Goal: Complete application form: Complete application form

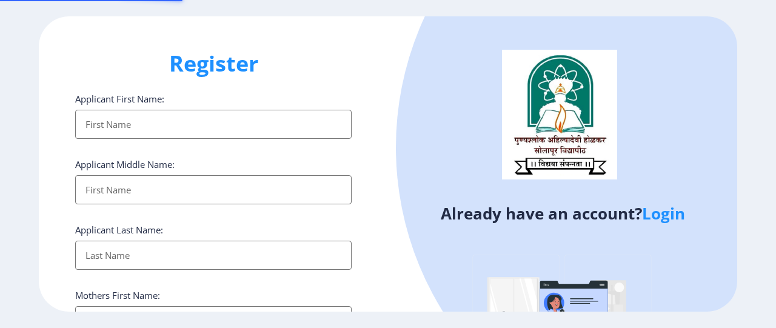
select select
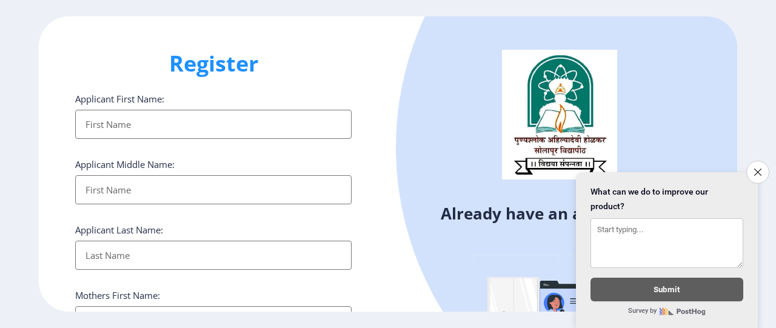
click at [754, 168] on icon "Close survey" at bounding box center [757, 171] width 7 height 7
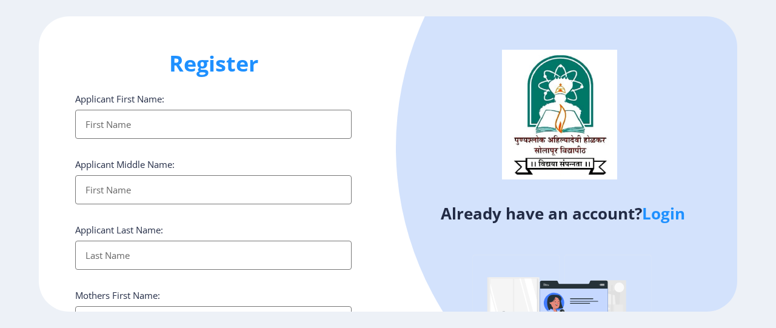
click at [668, 216] on link "Login" at bounding box center [663, 213] width 43 height 22
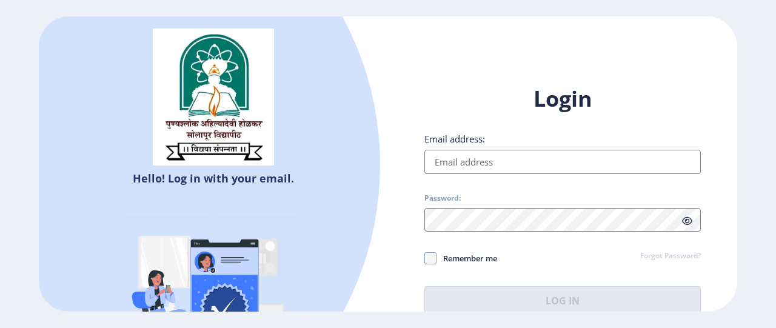
click at [502, 166] on input "Email address:" at bounding box center [562, 162] width 276 height 24
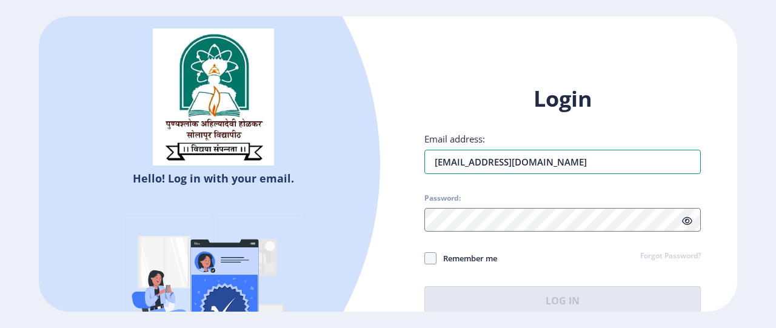
type input "[EMAIL_ADDRESS][DOMAIN_NAME]"
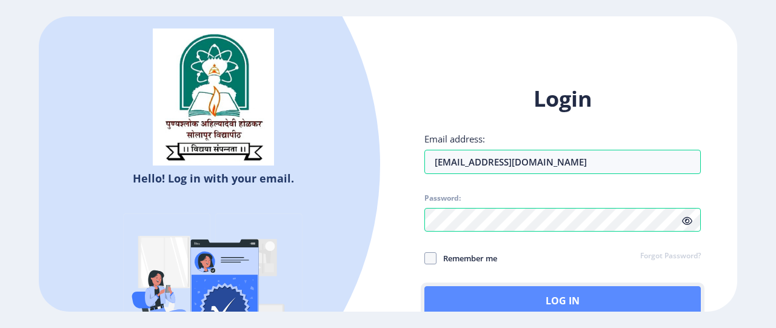
click at [499, 296] on button "Log In" at bounding box center [562, 300] width 276 height 29
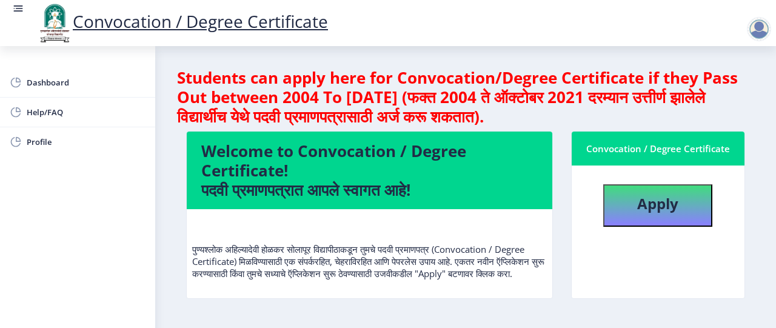
drag, startPoint x: 770, startPoint y: 76, endPoint x: 773, endPoint y: 87, distance: 11.9
click at [773, 87] on div "Convocation / Degree Certificate Dashboard Help/FAQ Profile Students can apply …" at bounding box center [388, 164] width 776 height 328
click at [38, 141] on span "Profile" at bounding box center [86, 142] width 119 height 15
select select "[DEMOGRAPHIC_DATA]"
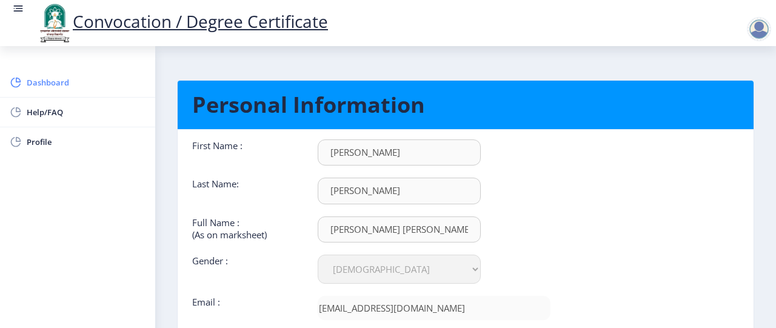
click at [58, 83] on span "Dashboard" at bounding box center [86, 82] width 119 height 15
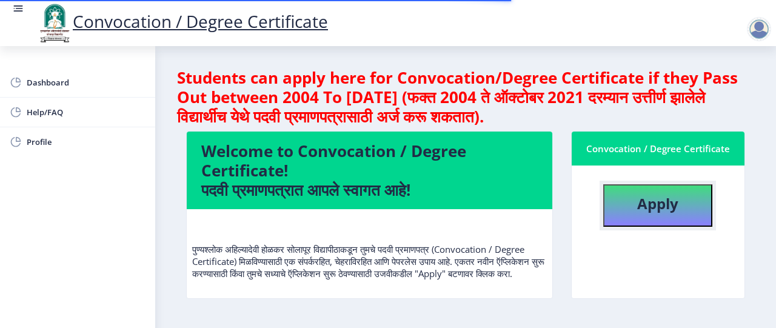
click at [642, 209] on b "Apply" at bounding box center [657, 203] width 41 height 20
select select
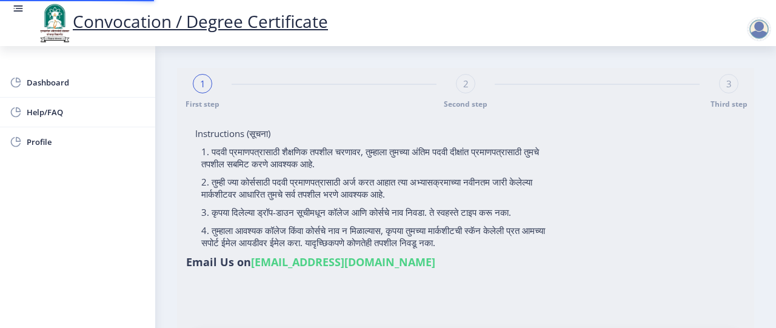
type input "[PERSON_NAME] [PERSON_NAME]"
type input "[PERSON_NAME]"
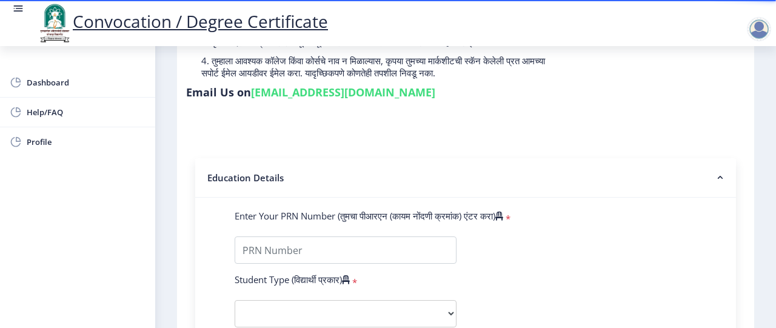
scroll to position [194, 0]
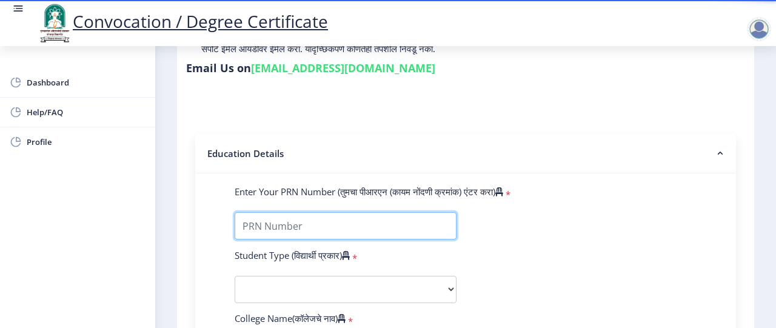
click at [312, 236] on input "Enter Your PRN Number (तुमचा पीआरएन (कायम नोंदणी क्रमांक) एंटर करा)" at bounding box center [346, 225] width 222 height 27
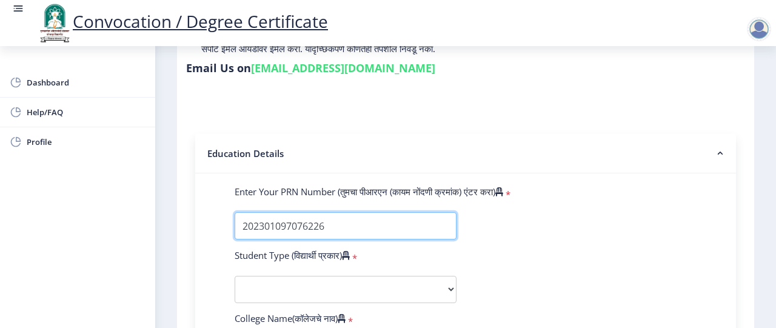
type input "202301097076226"
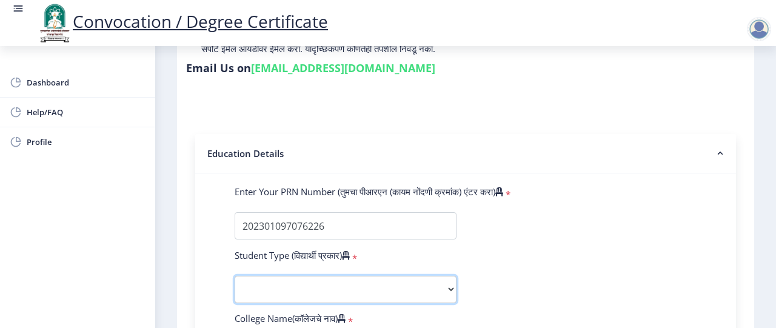
click at [288, 284] on select "Select Student Type Regular External" at bounding box center [346, 289] width 222 height 27
click at [235, 276] on select "Select Student Type Regular External" at bounding box center [346, 289] width 222 height 27
drag, startPoint x: 767, startPoint y: 147, endPoint x: 767, endPoint y: 193, distance: 45.4
click at [775, 181] on div "Convocation / Degree Certificate Dashboard Help/FAQ Profile 1 First step 2 Seco…" at bounding box center [388, 164] width 776 height 328
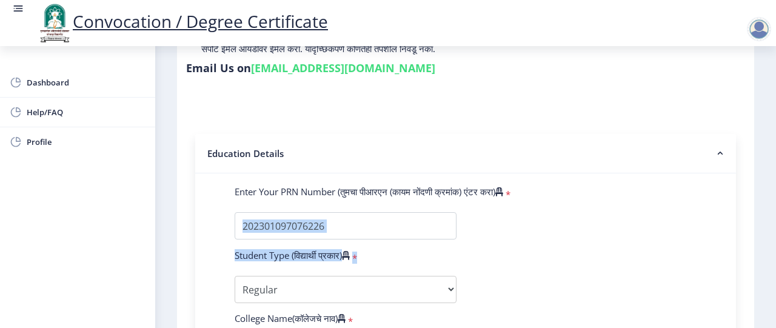
drag, startPoint x: 721, startPoint y: 260, endPoint x: 714, endPoint y: 236, distance: 24.6
click at [355, 287] on select "Select Student Type Regular External" at bounding box center [346, 289] width 222 height 27
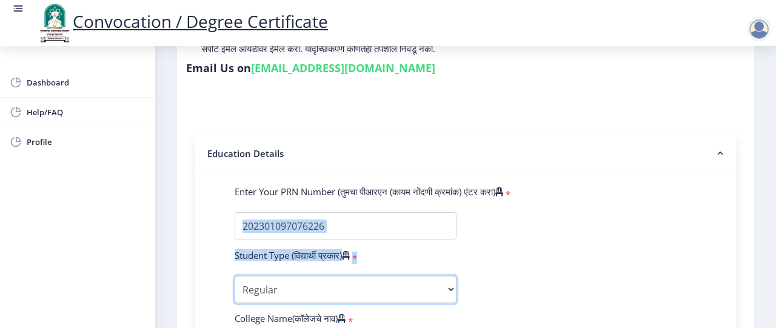
click at [355, 287] on select "Select Student Type Regular External" at bounding box center [346, 289] width 222 height 27
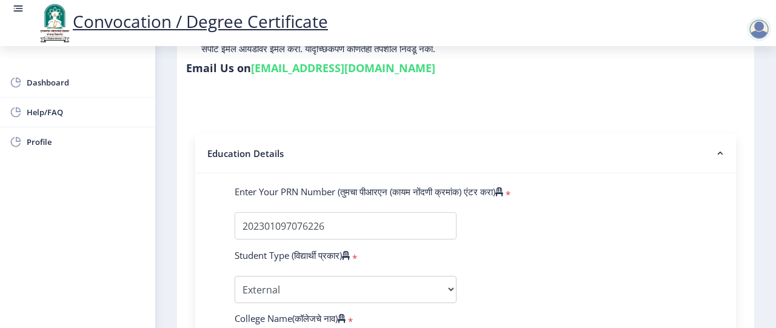
drag, startPoint x: 679, startPoint y: 277, endPoint x: 650, endPoint y: 195, distance: 87.6
drag, startPoint x: 762, startPoint y: 70, endPoint x: 775, endPoint y: 93, distance: 25.8
click at [773, 88] on div "Convocation / Degree Certificate Dashboard Help/FAQ Profile 1 First step 2 Seco…" at bounding box center [388, 164] width 776 height 328
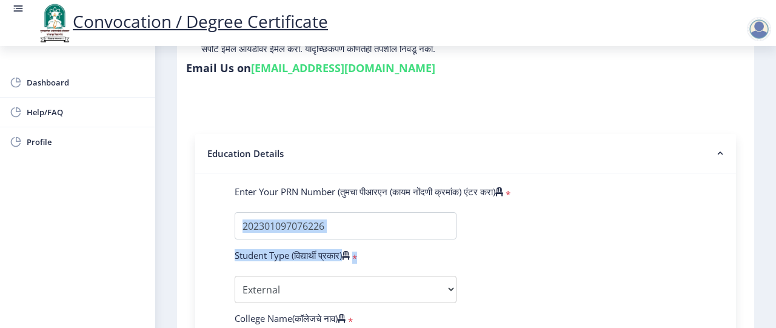
drag, startPoint x: 773, startPoint y: 191, endPoint x: 775, endPoint y: 289, distance: 98.2
click at [775, 284] on div "Convocation / Degree Certificate Dashboard Help/FAQ Profile 1 First step 2 Seco…" at bounding box center [388, 164] width 776 height 328
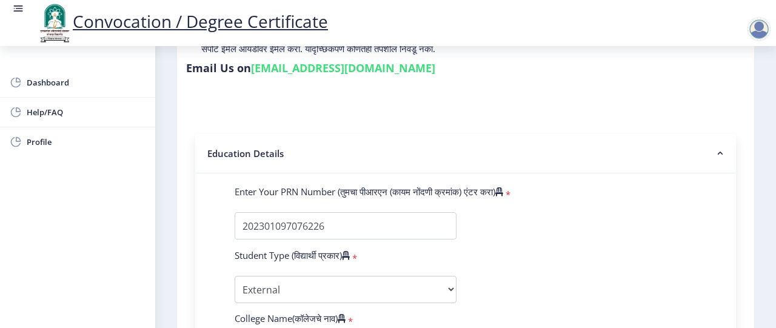
drag, startPoint x: 740, startPoint y: 310, endPoint x: 684, endPoint y: 304, distance: 56.1
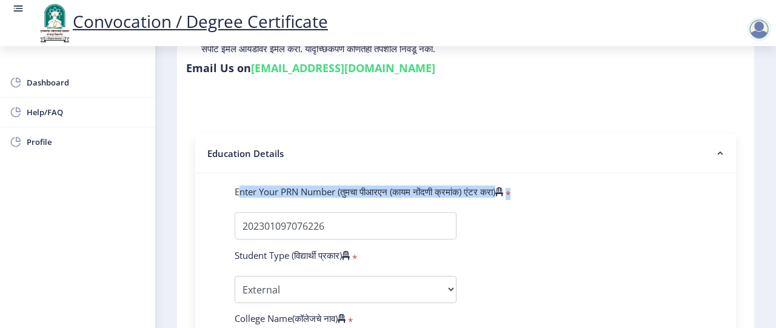
drag, startPoint x: 188, startPoint y: 228, endPoint x: 185, endPoint y: 183, distance: 44.9
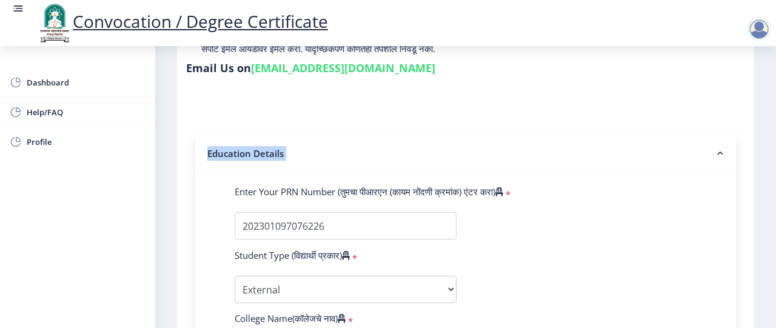
drag, startPoint x: 177, startPoint y: 162, endPoint x: 181, endPoint y: 203, distance: 41.4
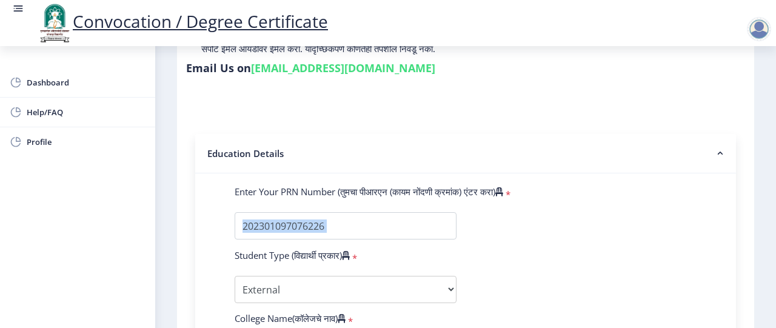
drag, startPoint x: 164, startPoint y: 219, endPoint x: 170, endPoint y: 253, distance: 35.1
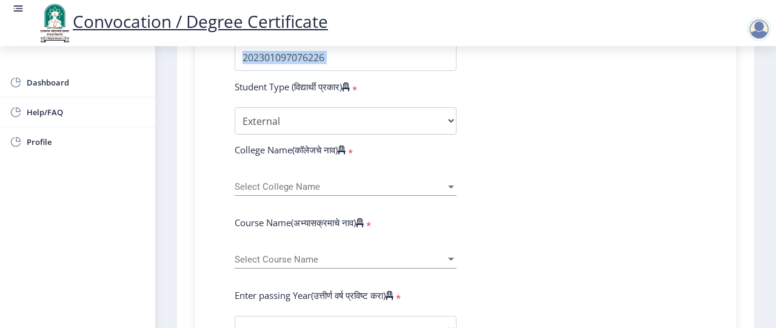
scroll to position [364, 0]
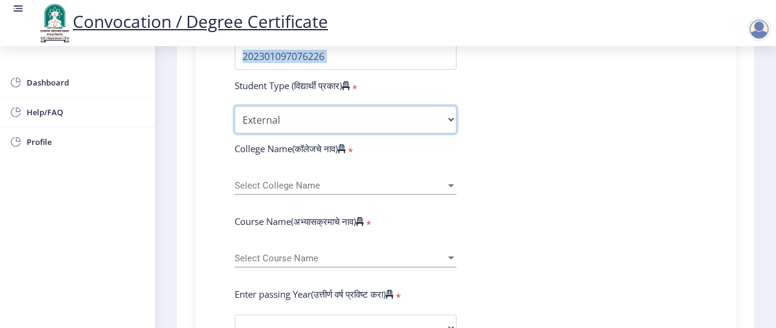
click at [451, 117] on select "Select Student Type Regular External" at bounding box center [346, 119] width 222 height 27
select select "Regular"
click at [235, 106] on select "Select Student Type Regular External" at bounding box center [346, 119] width 222 height 27
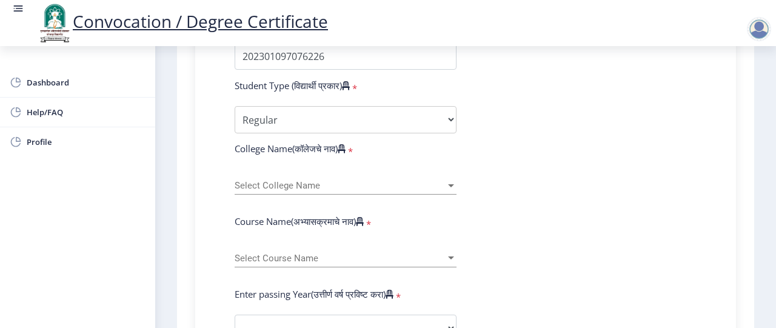
click at [451, 185] on div at bounding box center [451, 185] width 6 height 3
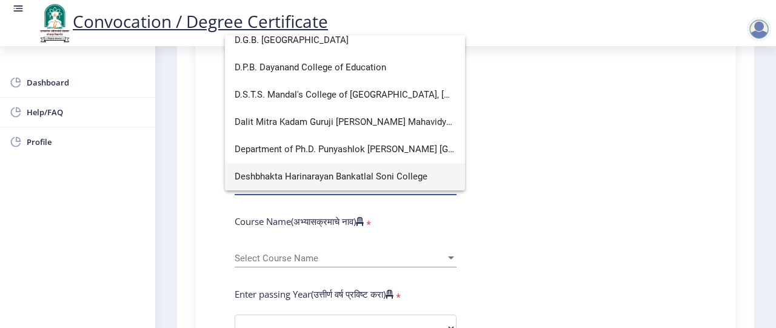
scroll to position [690, 0]
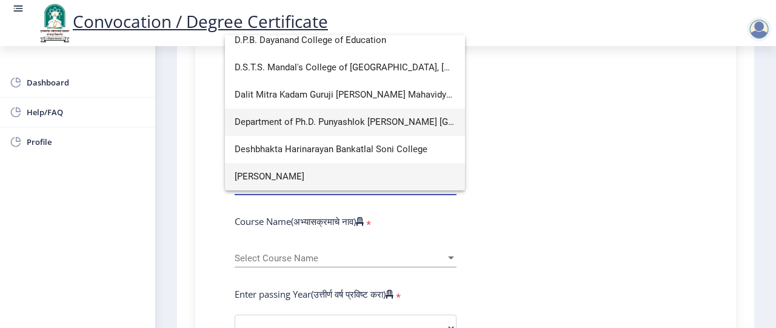
click at [387, 119] on span "Department of Ph.D. Punyashlok [PERSON_NAME] [GEOGRAPHIC_DATA]" at bounding box center [345, 121] width 221 height 27
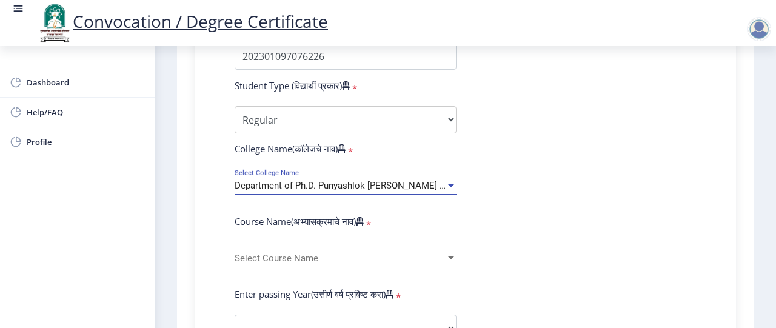
click at [343, 260] on span "Select Course Name" at bounding box center [340, 258] width 211 height 10
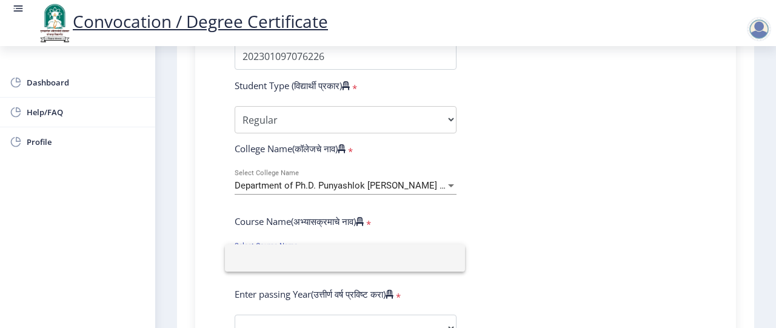
click at [449, 187] on div at bounding box center [388, 164] width 776 height 328
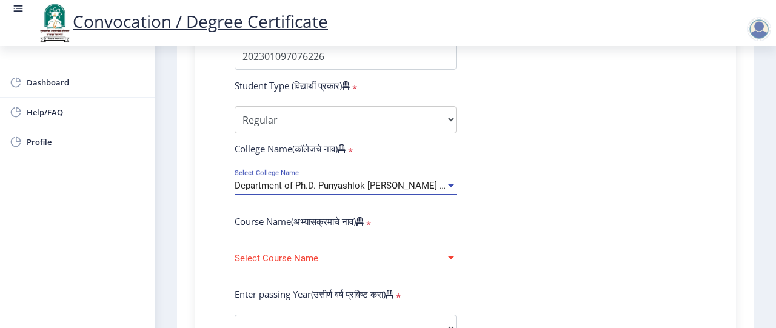
click at [451, 184] on div at bounding box center [451, 185] width 6 height 3
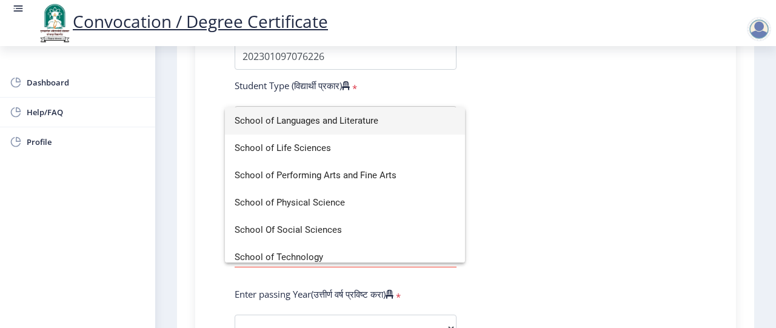
scroll to position [2645, 0]
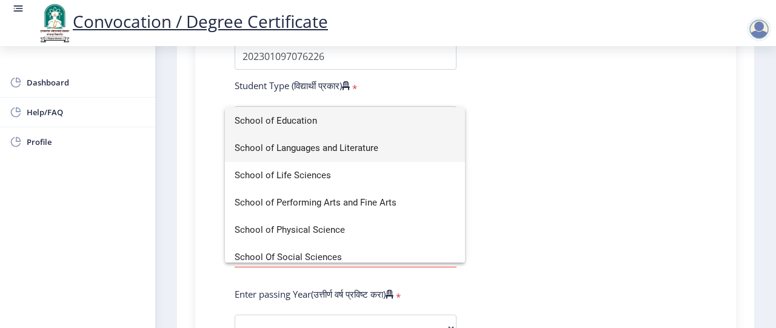
click at [316, 141] on span "School of Languages and Literature" at bounding box center [345, 148] width 221 height 27
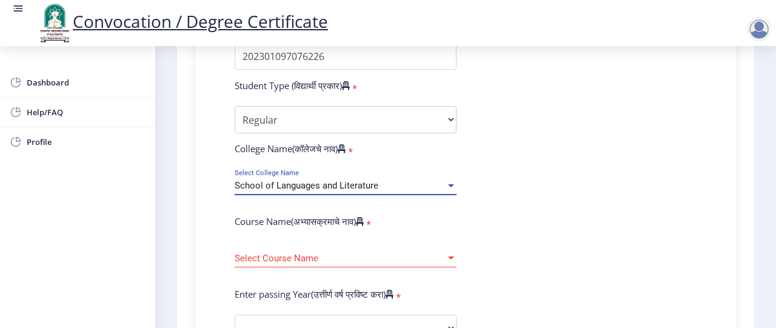
click at [454, 256] on div at bounding box center [450, 258] width 11 height 10
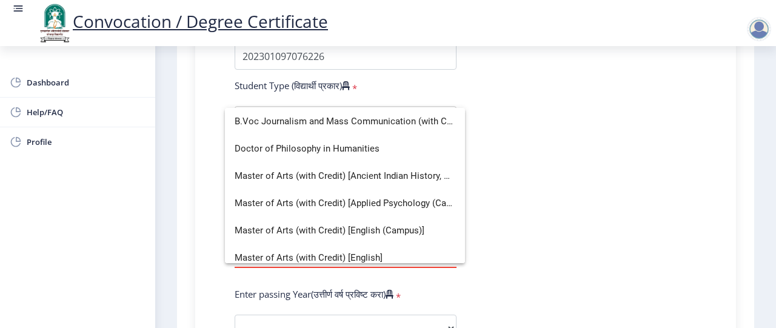
scroll to position [0, 0]
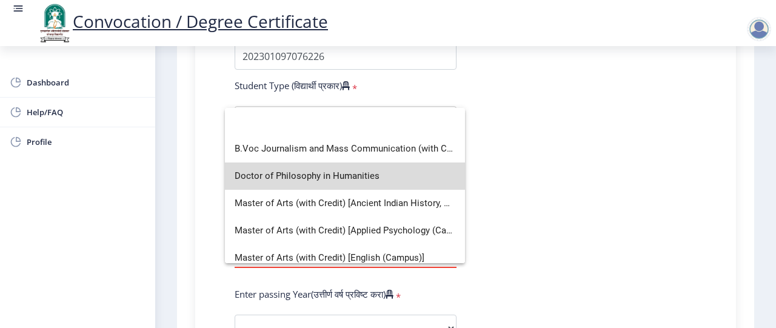
click at [345, 174] on span "Doctor of Philosophy in Humanities" at bounding box center [345, 175] width 221 height 27
select select "January"
select select
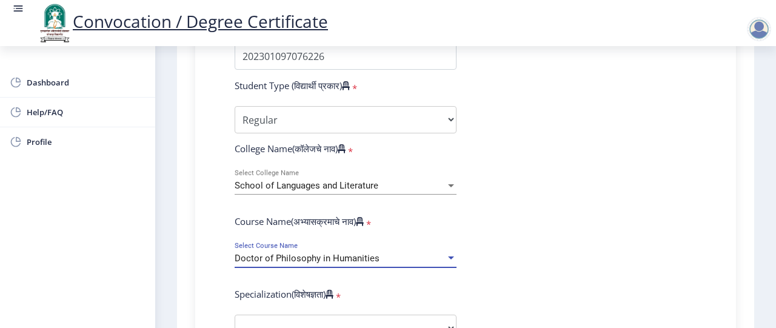
select select "March"
select select "English"
select select "January"
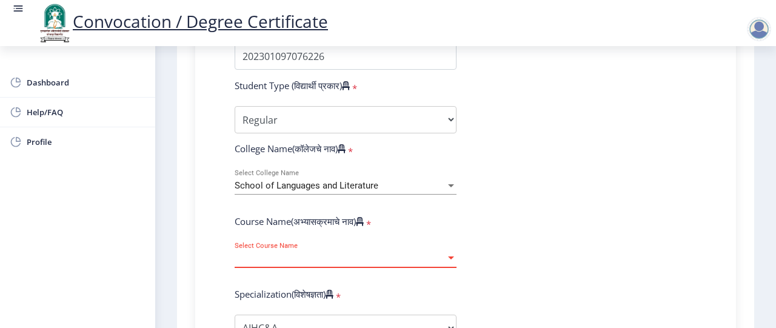
click at [453, 248] on div "Select Course Name Select Course Name" at bounding box center [346, 254] width 222 height 25
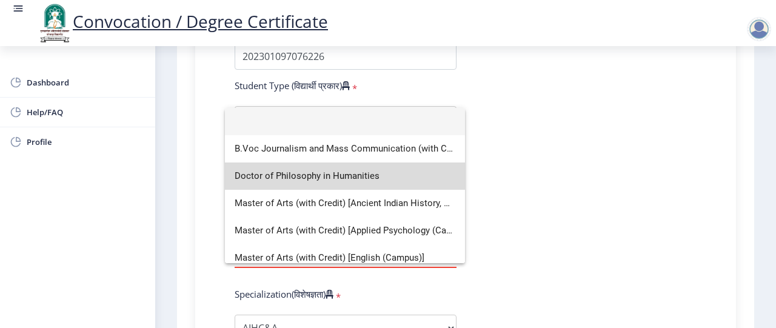
click at [361, 179] on span "Doctor of Philosophy in Humanities" at bounding box center [345, 175] width 221 height 27
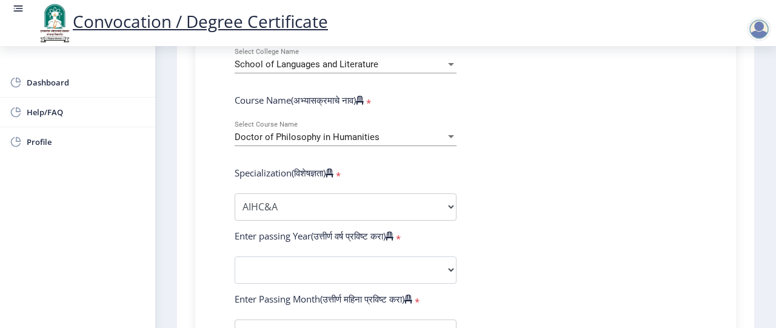
scroll to position [509, 0]
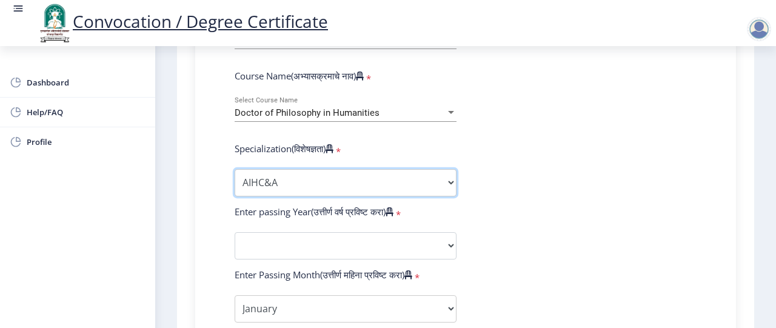
click at [448, 185] on select "Specialization AIHC&A Economics English Hindi History Kannada Law Marathi Polit…" at bounding box center [346, 182] width 222 height 27
select select "Prakrit"
click at [235, 169] on select "Specialization AIHC&A Economics English Hindi History Kannada Law Marathi Polit…" at bounding box center [346, 182] width 222 height 27
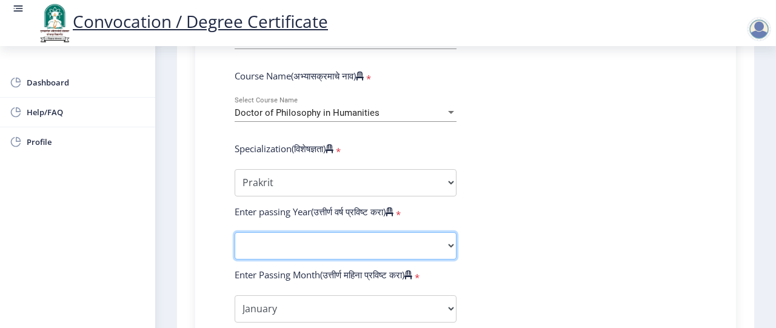
click at [339, 248] on select "2025 2024 2023 2022 2021 2020 2019 2018 2017 2016 2015 2014 2013 2012 2011 2010…" at bounding box center [346, 245] width 222 height 27
select select "2025"
click at [235, 232] on select "2025 2024 2023 2022 2021 2020 2019 2018 2017 2016 2015 2014 2013 2012 2011 2010…" at bounding box center [346, 245] width 222 height 27
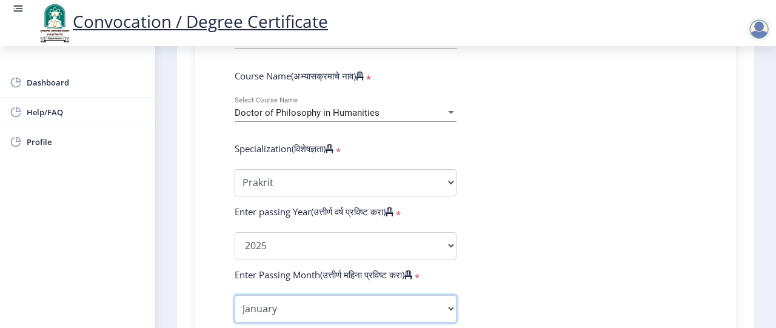
click at [447, 312] on select "Enter Passing Month January February March April May June July August September…" at bounding box center [346, 308] width 222 height 27
click at [235, 295] on select "Enter Passing Month January February March April May June July August September…" at bounding box center [346, 308] width 222 height 27
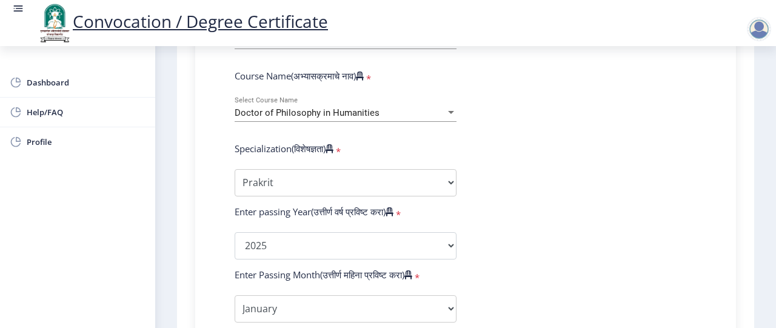
click at [628, 202] on form "Enter Your PRN Number (तुमचा पीआरएन (कायम नोंदणी क्रमांक) एंटर करा) * Student T…" at bounding box center [465, 254] width 480 height 769
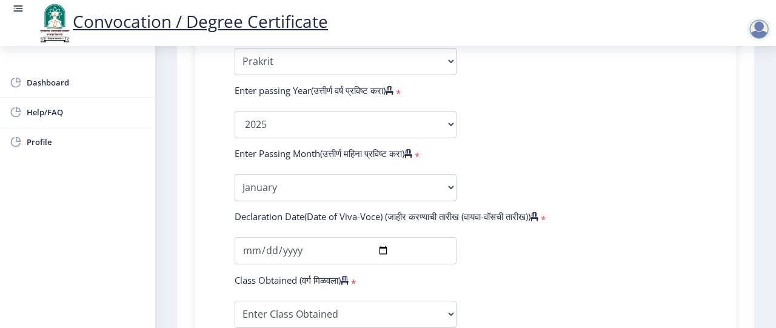
scroll to position [654, 0]
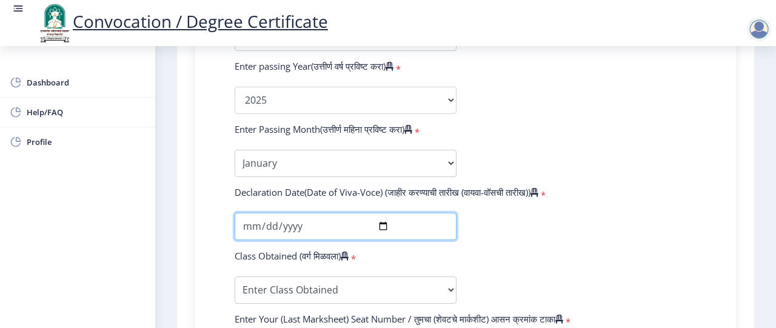
click at [381, 226] on input "date" at bounding box center [346, 226] width 222 height 27
type input "[DATE]"
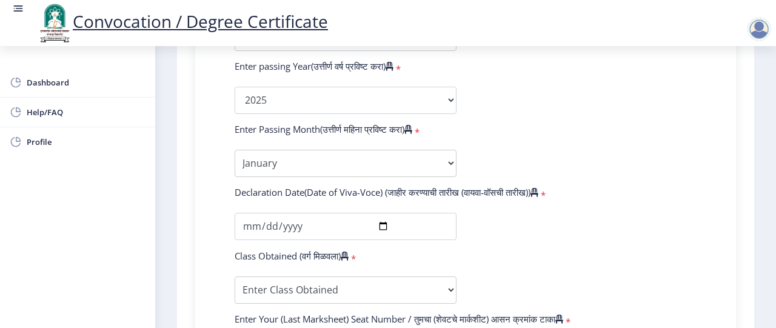
click at [611, 267] on form "Enter Your PRN Number (तुमचा पीआरएन (कायम नोंदणी क्रमांक) एंटर करा) * Student T…" at bounding box center [465, 109] width 480 height 769
click at [451, 288] on select "Enter Class Obtained FIRST CLASS WITH DISTINCTION FIRST CLASS HIGHER SECOND CLA…" at bounding box center [346, 289] width 222 height 27
select select "Grade A"
click at [235, 276] on select "Enter Class Obtained FIRST CLASS WITH DISTINCTION FIRST CLASS HIGHER SECOND CLA…" at bounding box center [346, 289] width 222 height 27
click at [578, 281] on form "Enter Your PRN Number (तुमचा पीआरएन (कायम नोंदणी क्रमांक) एंटर करा) * Student T…" at bounding box center [465, 109] width 480 height 769
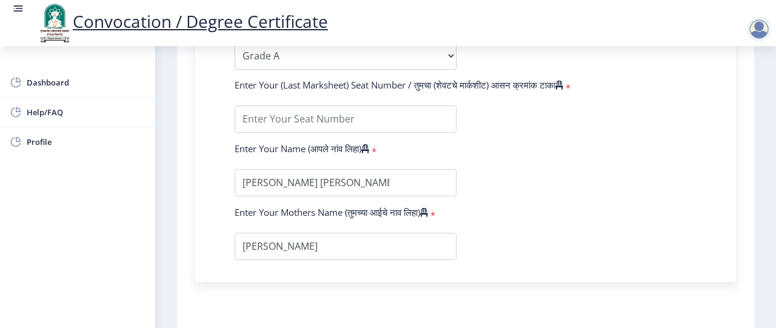
scroll to position [897, 0]
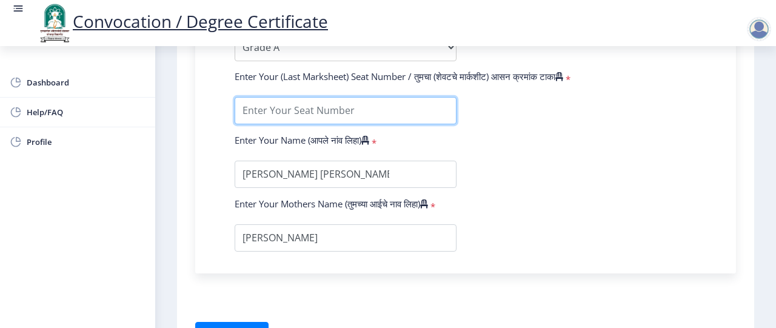
click at [370, 104] on input "textarea" at bounding box center [346, 110] width 222 height 27
type input "2022031103"
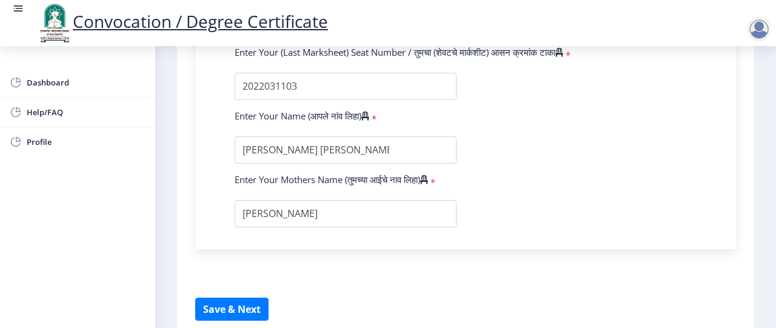
scroll to position [945, 0]
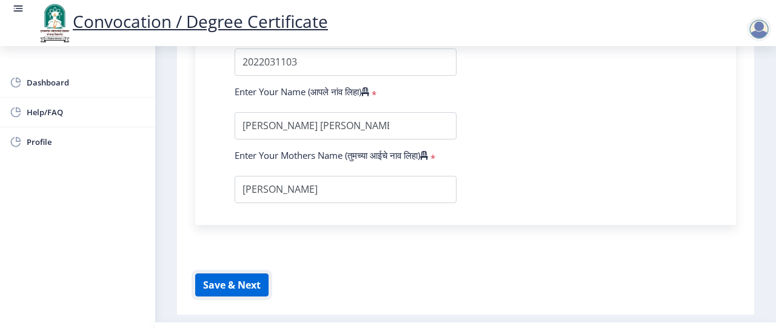
click at [234, 286] on button "Save & Next" at bounding box center [231, 284] width 73 height 23
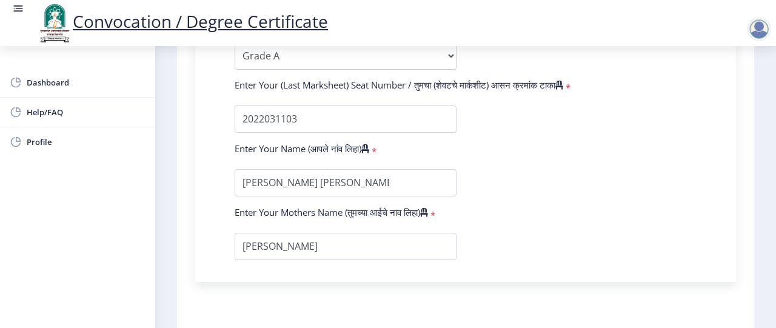
scroll to position [873, 0]
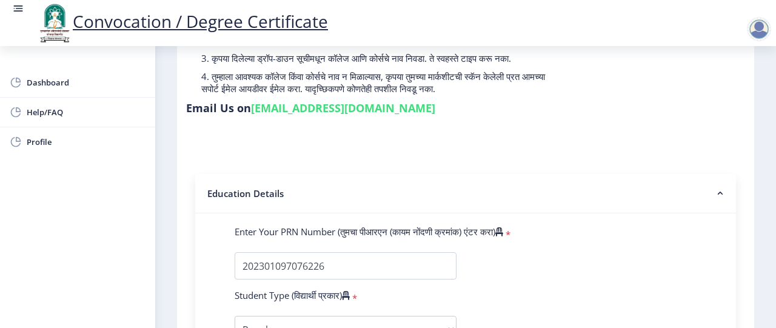
scroll to position [0, 0]
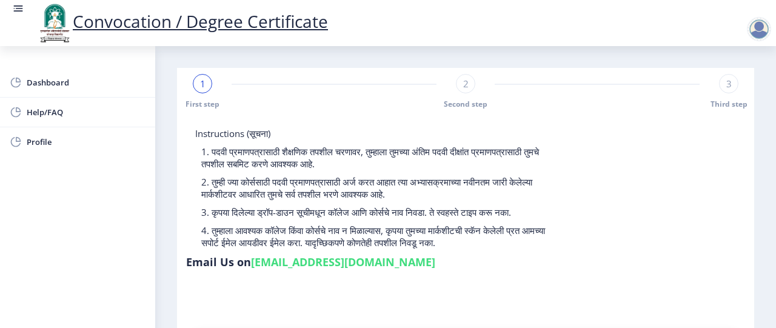
click at [199, 89] on div "1" at bounding box center [202, 83] width 19 height 19
click at [463, 84] on span "2" at bounding box center [465, 84] width 5 height 12
select select "Regular"
select select "Prakrit"
select select "January"
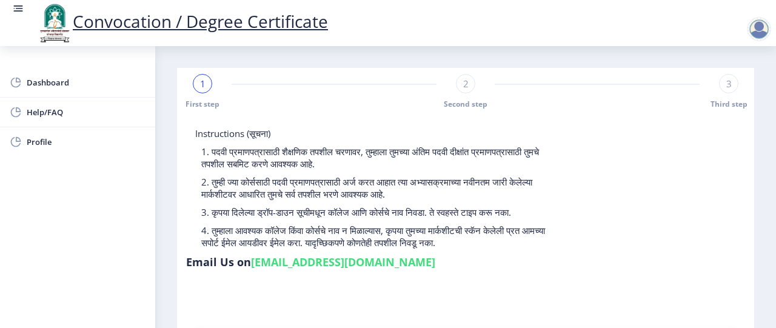
select select "Grade A"
click at [462, 84] on rect at bounding box center [465, 84] width 12 height 12
select select "Regular"
select select "Prakrit"
select select "January"
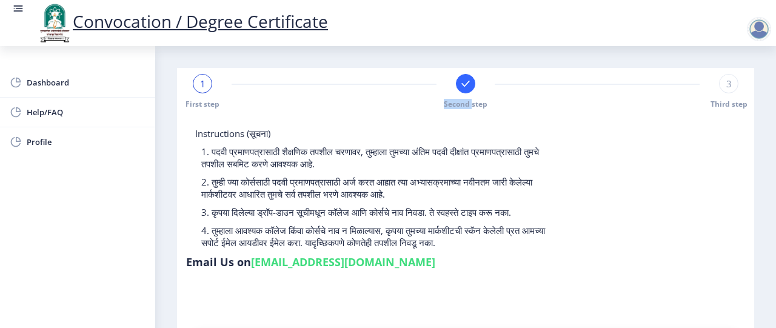
select select "Grade A"
click at [727, 81] on span "3" at bounding box center [728, 84] width 5 height 12
select select "Regular"
select select "Prakrit"
select select "January"
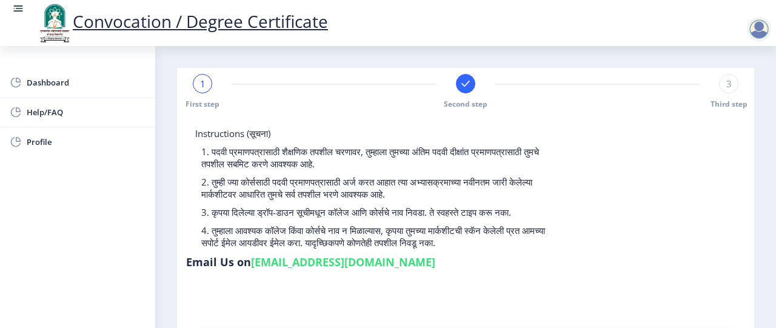
select select "Grade A"
click at [202, 84] on span "1" at bounding box center [202, 84] width 5 height 12
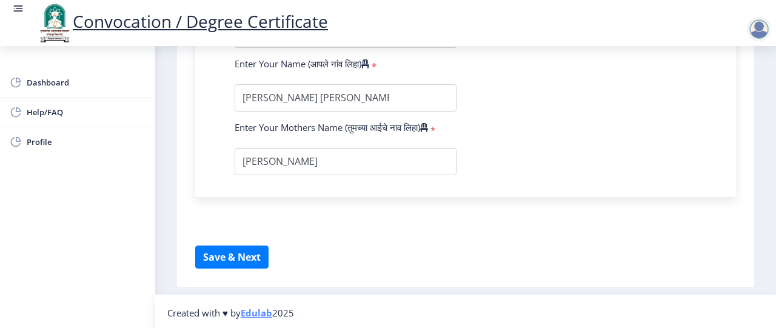
scroll to position [974, 0]
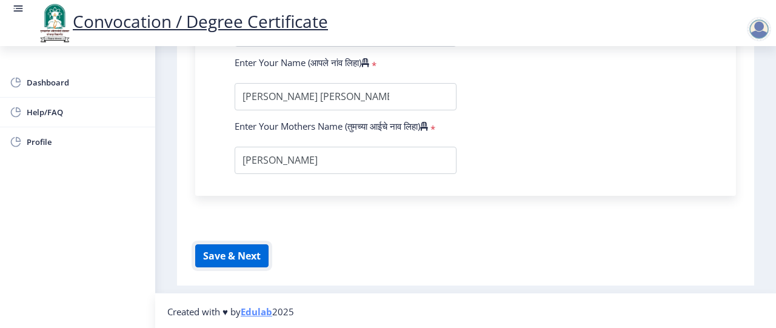
click at [225, 259] on button "Save & Next" at bounding box center [231, 255] width 73 height 23
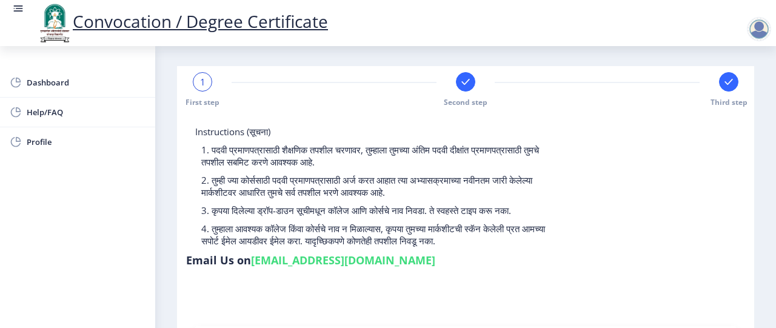
scroll to position [0, 0]
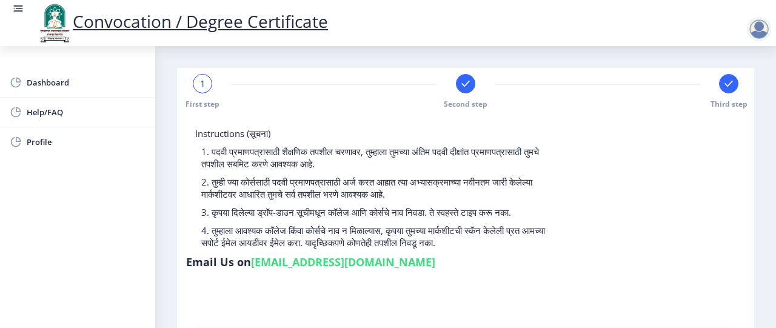
click at [728, 79] on rect at bounding box center [728, 84] width 12 height 12
select select "Regular"
select select "Prakrit"
select select "January"
select select "Grade A"
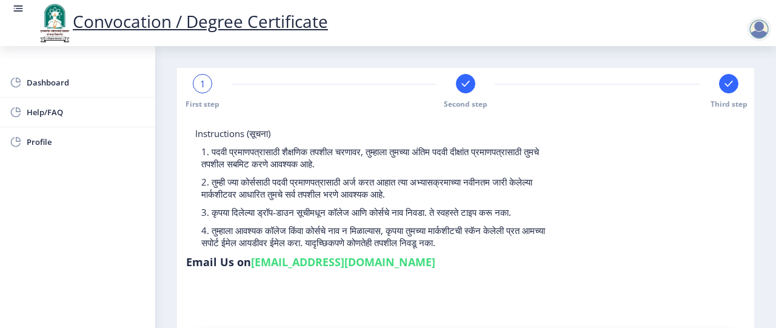
click at [479, 82] on div "1 First step Second step Third step" at bounding box center [465, 91] width 565 height 35
click at [473, 83] on div at bounding box center [465, 83] width 19 height 19
select select "Regular"
select select "Prakrit"
select select "January"
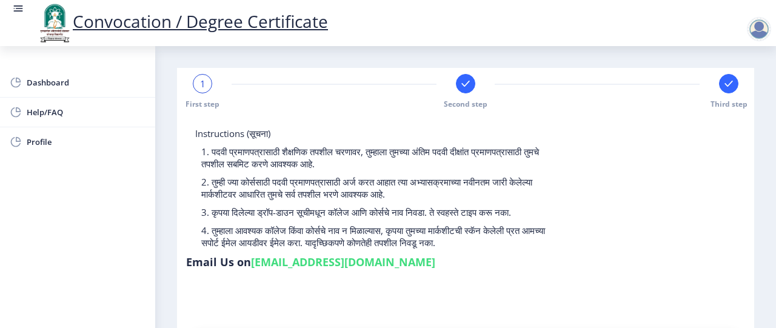
select select "Grade A"
click at [202, 89] on span "1" at bounding box center [202, 84] width 5 height 12
click at [214, 81] on div "1 First step Second step Third step" at bounding box center [465, 91] width 565 height 35
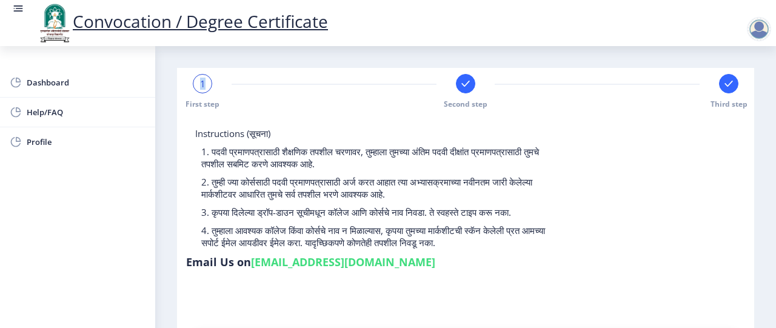
click at [186, 88] on div "1 First step Second step Third step" at bounding box center [465, 91] width 565 height 35
click at [199, 80] on div "1" at bounding box center [202, 83] width 19 height 19
click at [200, 79] on span "1" at bounding box center [202, 84] width 5 height 12
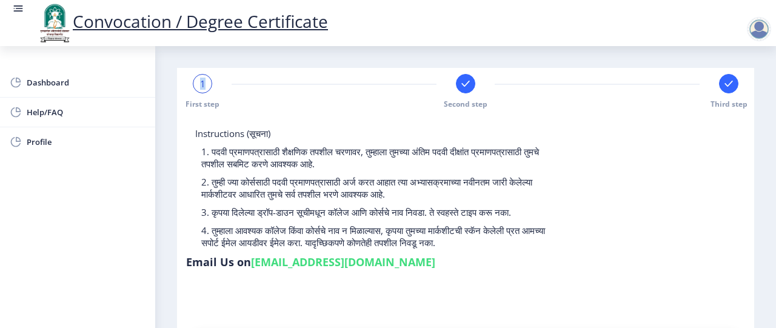
click at [199, 79] on div "1" at bounding box center [202, 83] width 19 height 19
click at [330, 138] on div "Instructions (सूचना) 1. पदवी प्रमाणपत्रासाठी शैक्षणिक तपशील चरणावर, तुम्हाला तु…" at bounding box center [372, 190] width 373 height 127
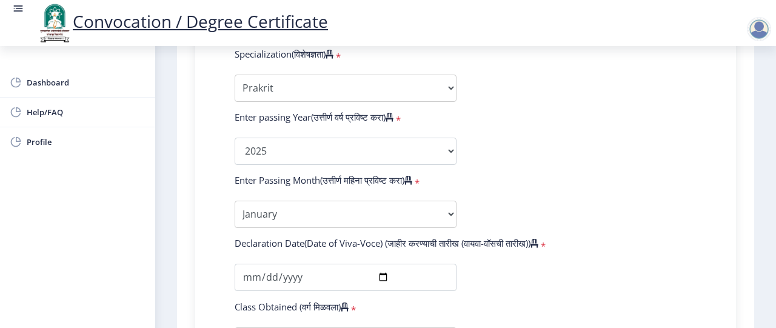
scroll to position [606, 0]
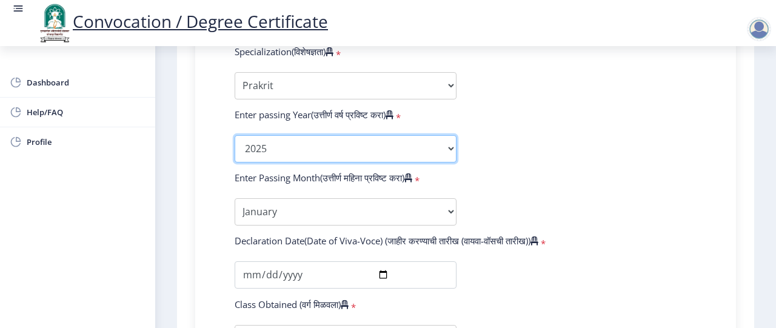
click at [448, 153] on select "2025 2024 2023 2022 2021 2020 2019 2018 2017 2016 2015 2014 2013 2012 2011 2010…" at bounding box center [346, 148] width 222 height 27
select select "2022"
click at [235, 135] on select "2025 2024 2023 2022 2021 2020 2019 2018 2017 2016 2015 2014 2013 2012 2011 2010…" at bounding box center [346, 148] width 222 height 27
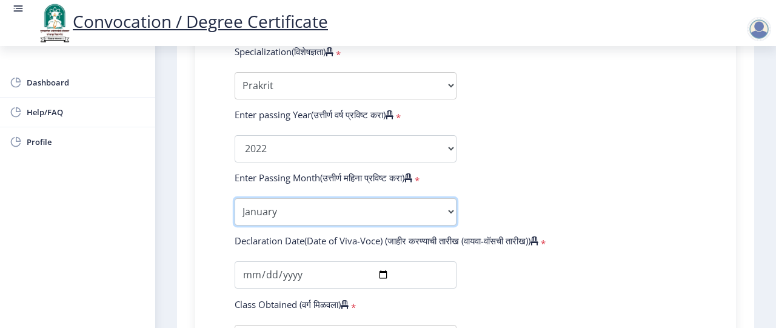
click at [446, 208] on select "Enter Passing Month January February March April May June July August September…" at bounding box center [346, 211] width 222 height 27
select select "October"
click at [235, 198] on select "Enter Passing Month January February March April May June July August September…" at bounding box center [346, 211] width 222 height 27
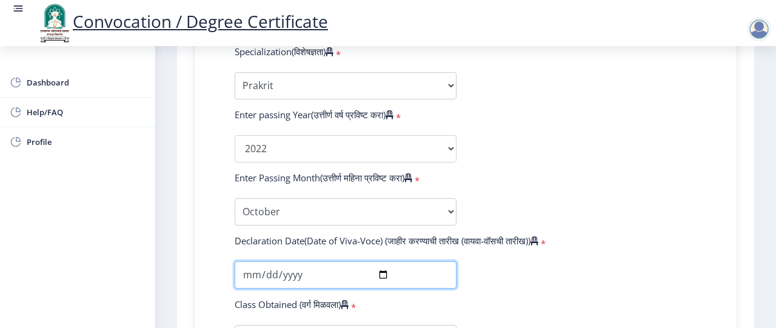
click at [382, 273] on input "[DATE]" at bounding box center [346, 274] width 222 height 27
type input "[DATE]"
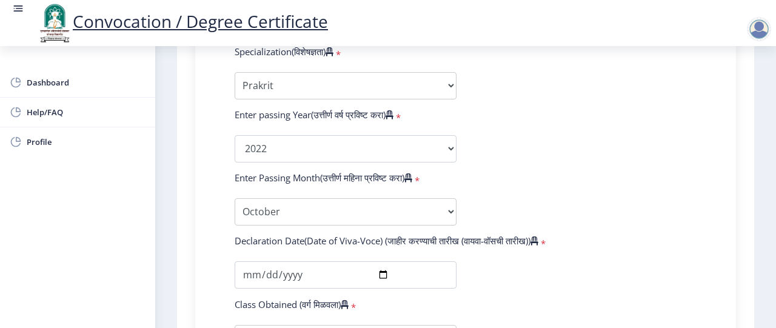
click at [514, 202] on form "Enter Your PRN Number (तुमचा पीआरएन (कायम नोंदणी क्रमांक) एंटर करा) * Student T…" at bounding box center [465, 157] width 480 height 769
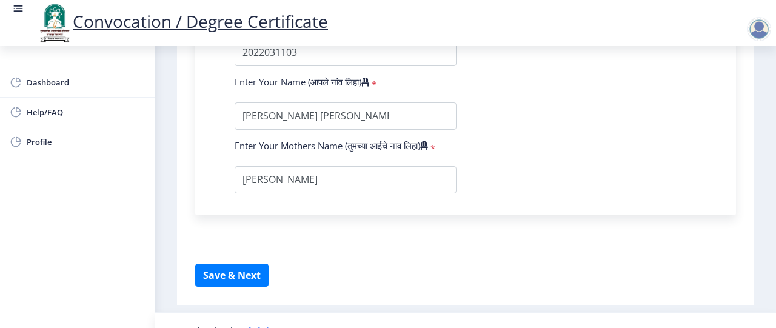
scroll to position [974, 0]
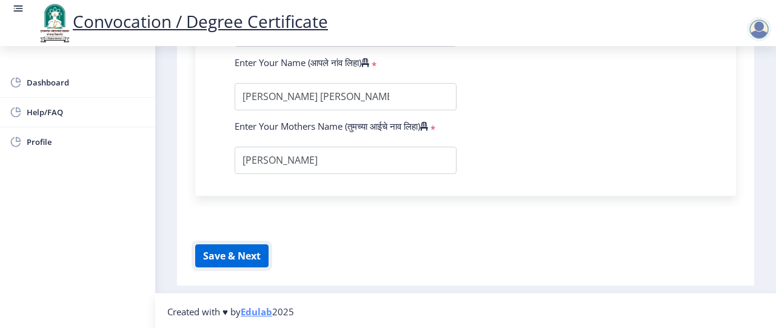
click at [244, 256] on button "Save & Next" at bounding box center [231, 255] width 73 height 23
select select
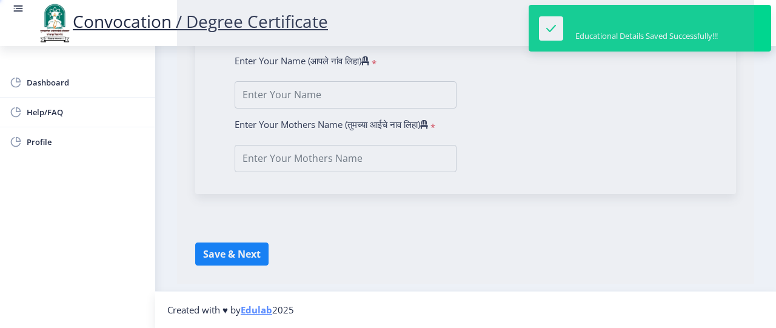
type input "[PERSON_NAME] [PERSON_NAME]"
type input "[PERSON_NAME]"
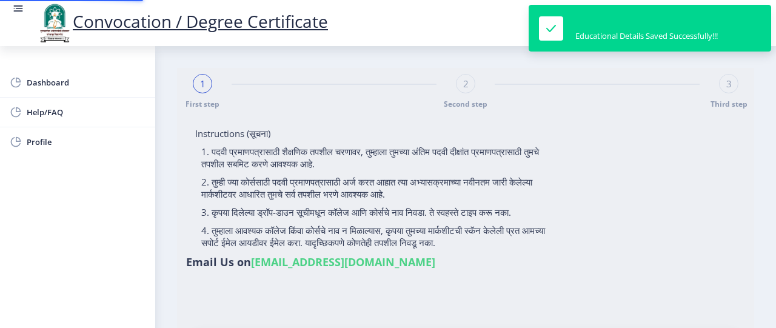
type input "202301097076226"
select select "Regular"
select select "2022"
select select "Grade A"
type input "2022031103"
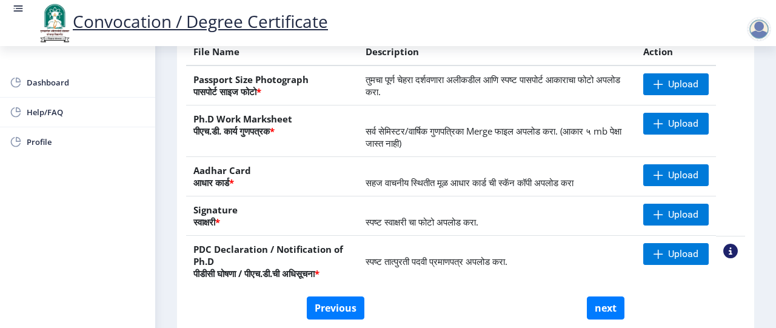
scroll to position [218, 0]
